Goal: Feedback & Contribution: Submit feedback/report problem

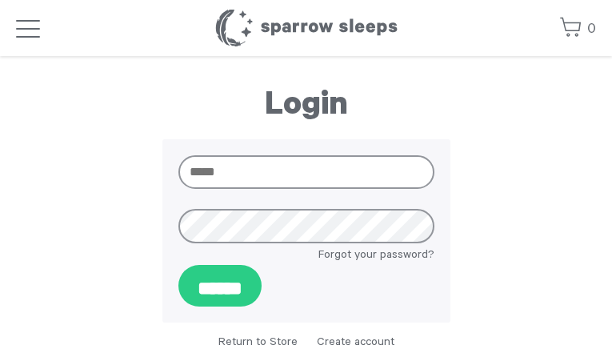
type input "**********"
type input "*********"
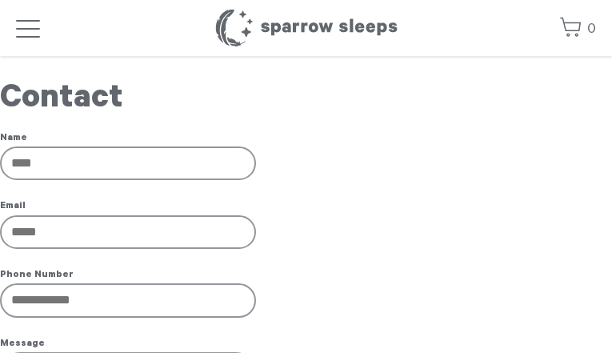
type input "**********"
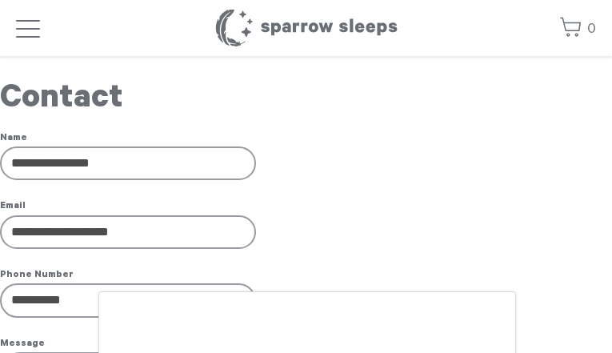
type input "**********"
